Goal: Find specific page/section: Find specific page/section

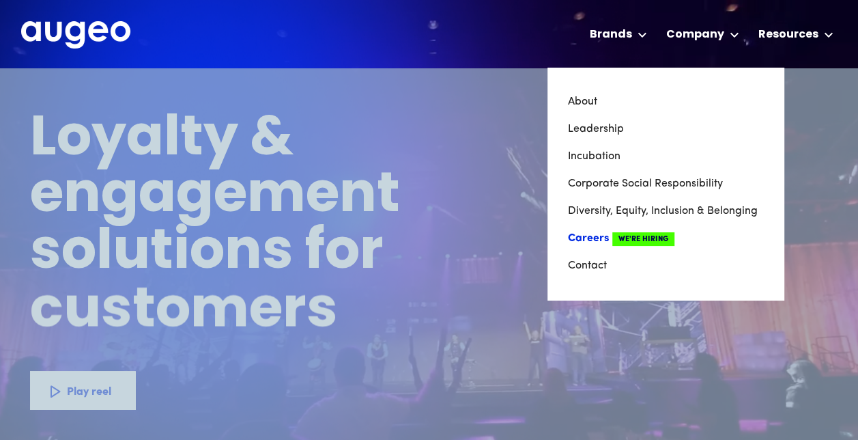
click at [605, 233] on link "Careers We're Hiring" at bounding box center [665, 238] width 195 height 27
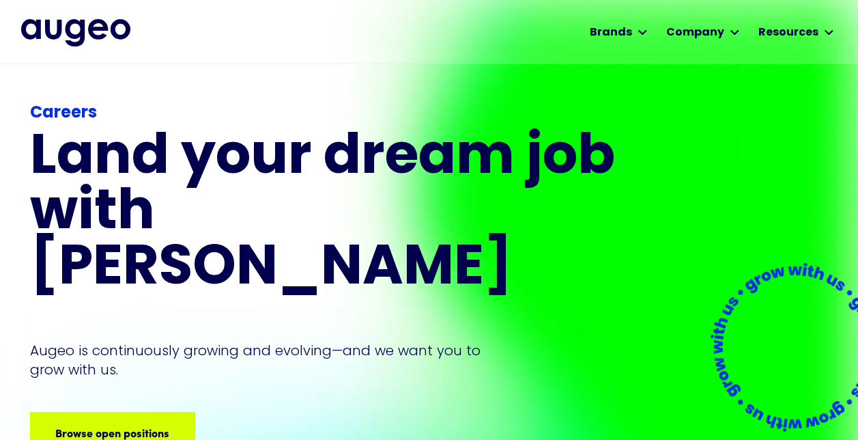
click at [92, 351] on div "Careers Land your dream job﻿ with [PERSON_NAME] is continuously growing and evo…" at bounding box center [325, 277] width 590 height 352
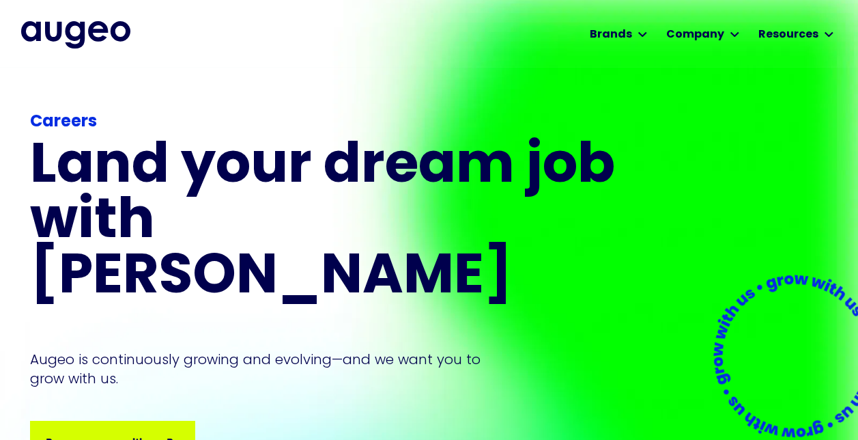
click at [94, 433] on div "Browse open positions" at bounding box center [101, 441] width 114 height 16
